Goal: Find specific page/section: Find specific page/section

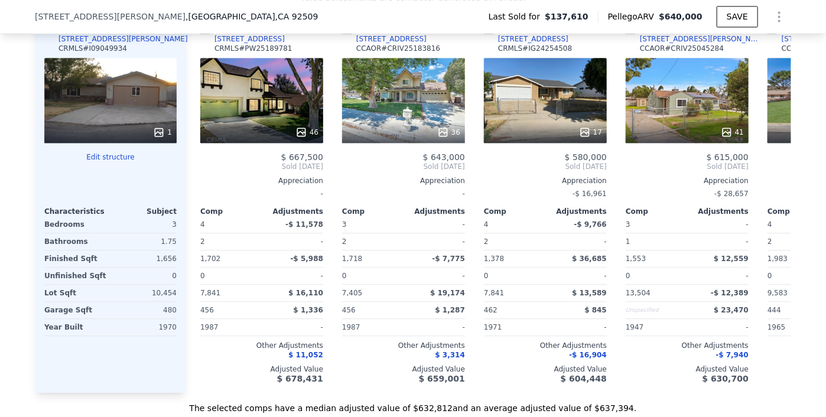
scroll to position [1235, 0]
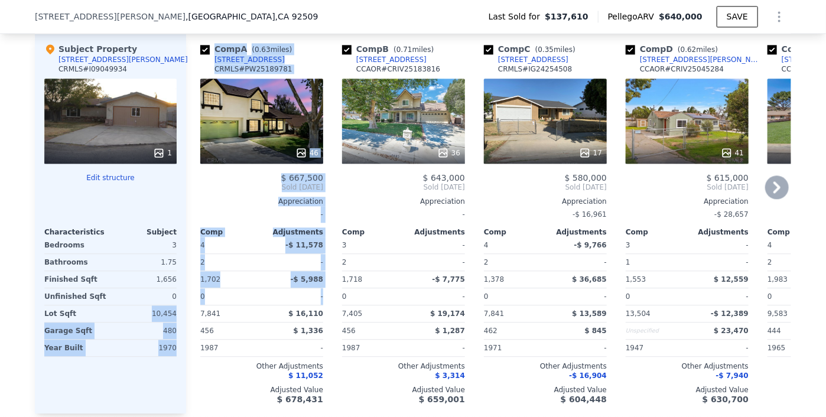
drag, startPoint x: 149, startPoint y: 316, endPoint x: 182, endPoint y: 324, distance: 34.1
click at [182, 324] on div "Subject Property [STREET_ADDRESS][PERSON_NAME] # I09049934 1 Edit structure Cha…" at bounding box center [413, 224] width 756 height 380
click at [186, 314] on div "Comp A ( 0.63 miles) [STREET_ADDRESS] # PW25189781 46 $ 667,500 Sold [DATE] App…" at bounding box center [257, 224] width 142 height 380
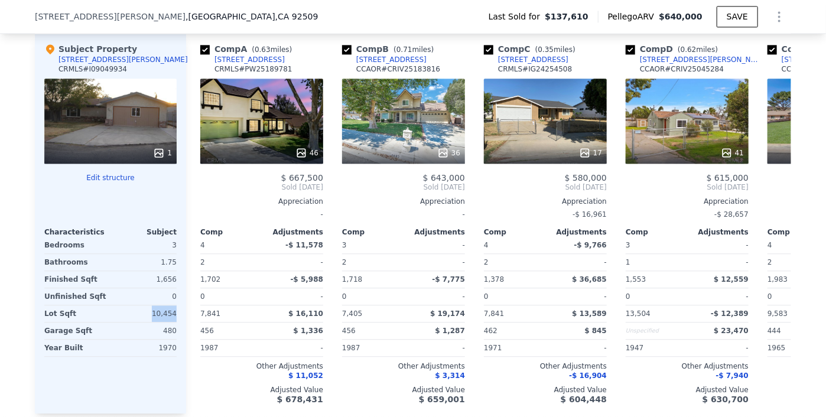
drag, startPoint x: 153, startPoint y: 319, endPoint x: 175, endPoint y: 319, distance: 21.8
click at [175, 319] on div "Subject Property [STREET_ADDRESS][PERSON_NAME] # I09049934 1 Edit structure Cha…" at bounding box center [110, 224] width 151 height 380
copy div "10,454"
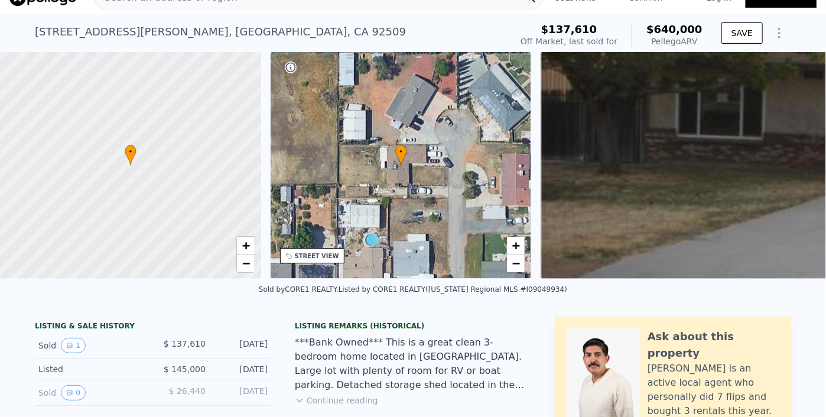
scroll to position [0, 0]
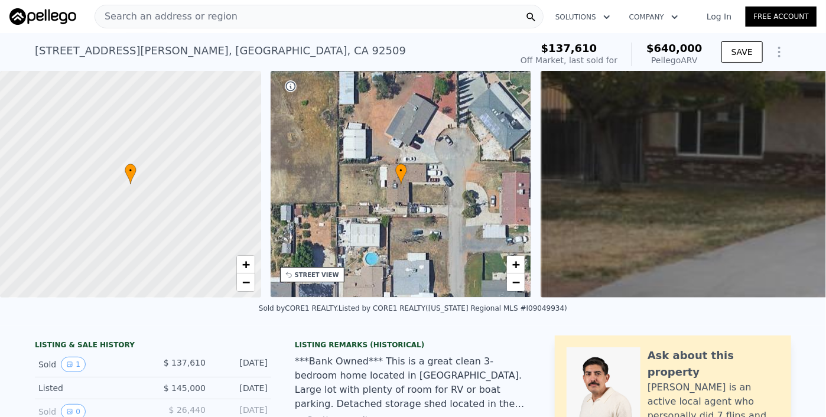
click at [409, 19] on div "Search an address or region" at bounding box center [318, 17] width 449 height 24
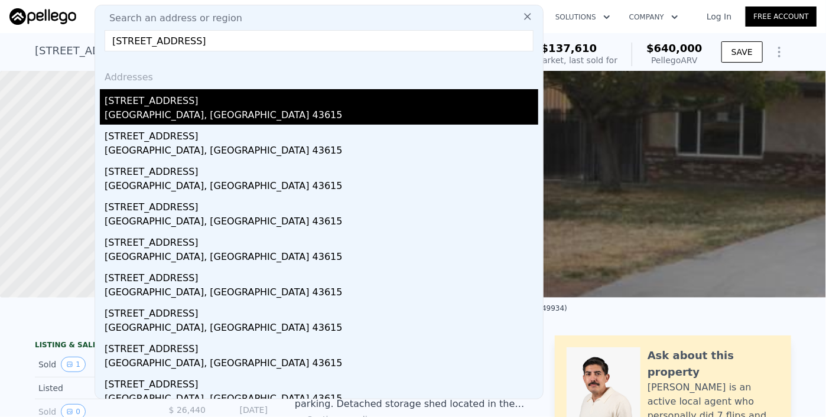
type input "[STREET_ADDRESS]"
click at [210, 99] on div "[STREET_ADDRESS]" at bounding box center [321, 98] width 433 height 19
